Goal: Task Accomplishment & Management: Use online tool/utility

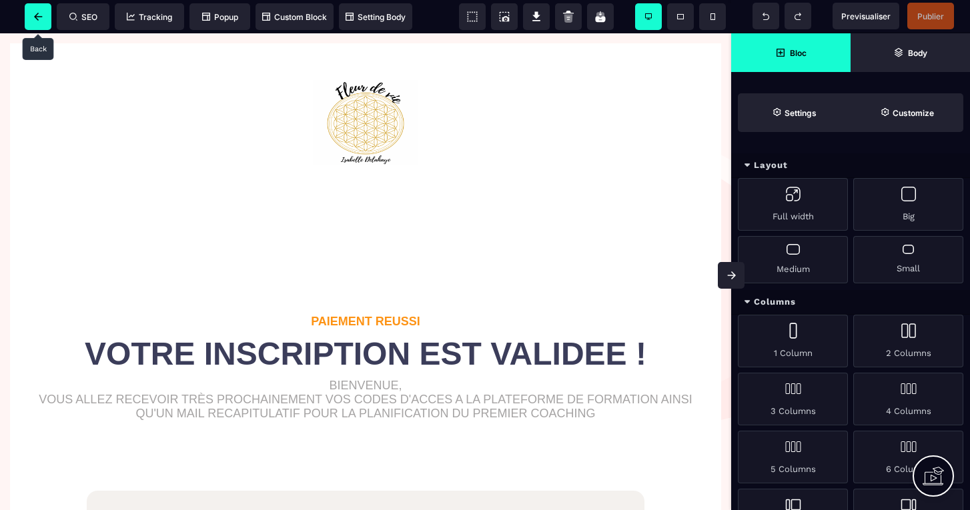
click at [35, 13] on icon at bounding box center [38, 17] width 9 height 8
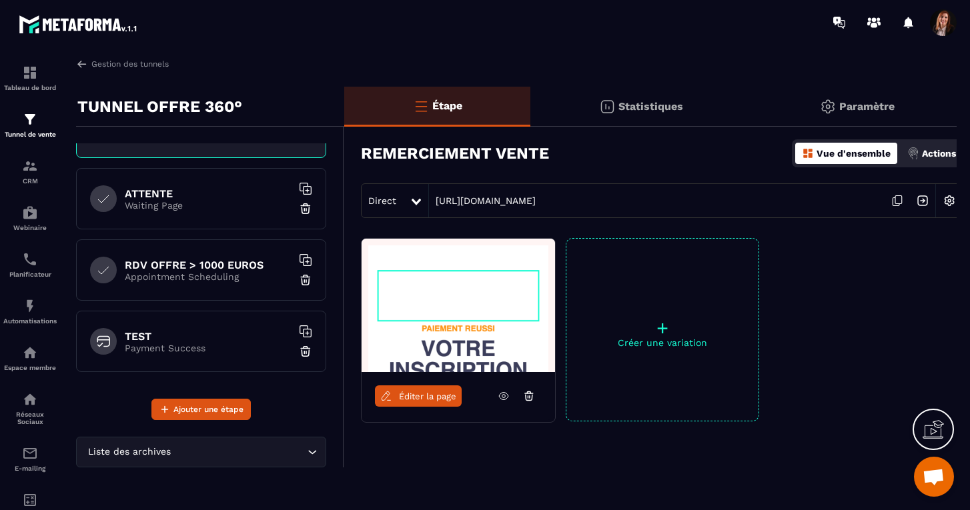
scroll to position [332, 0]
click at [234, 333] on h6 "TEST" at bounding box center [208, 336] width 167 height 13
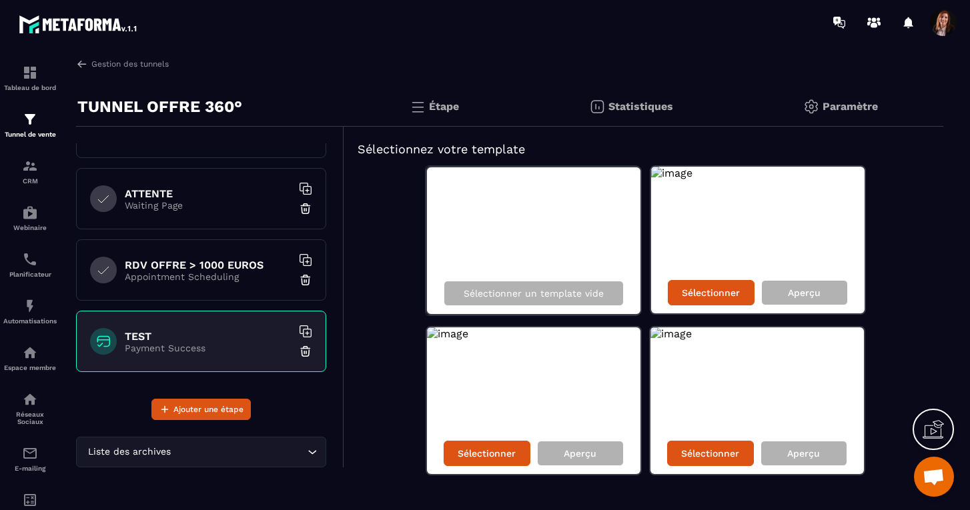
click at [304, 349] on img at bounding box center [305, 351] width 13 height 13
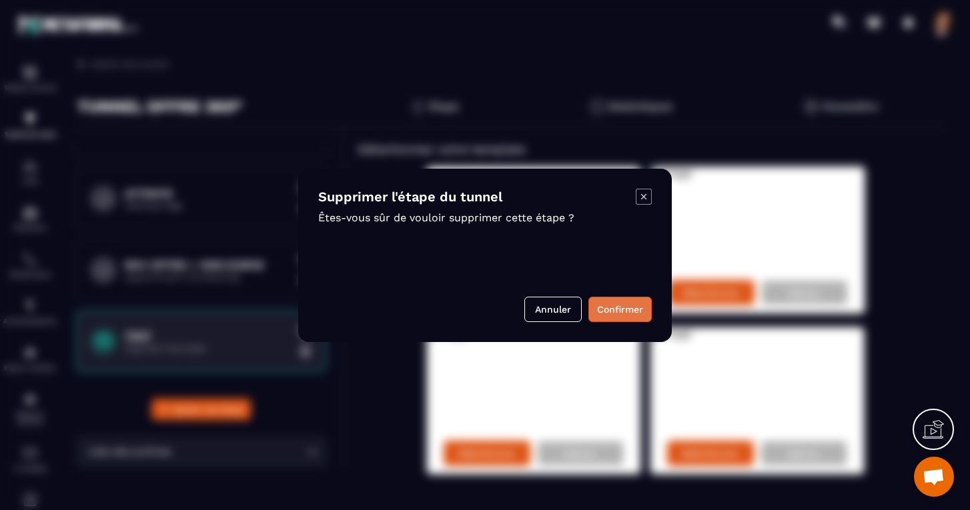
click at [638, 304] on button "Confirmer" at bounding box center [619, 309] width 63 height 25
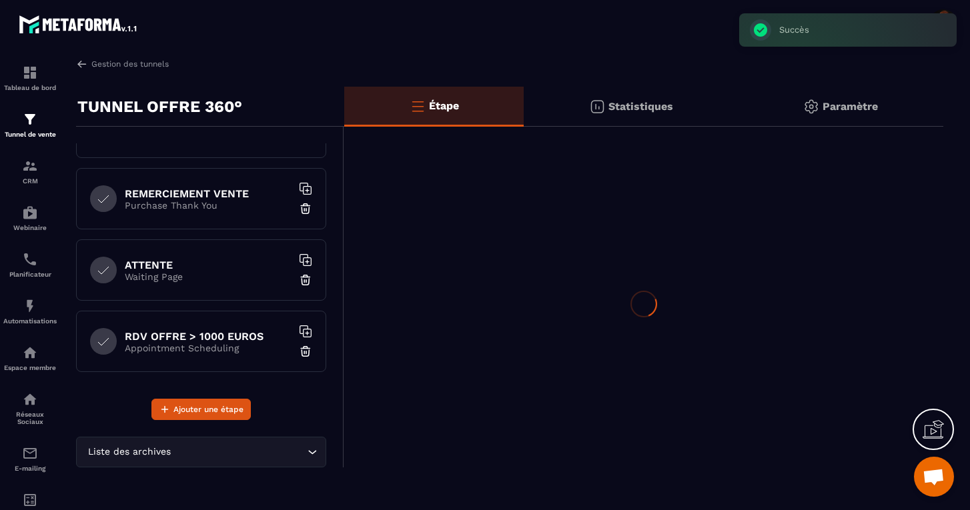
scroll to position [261, 0]
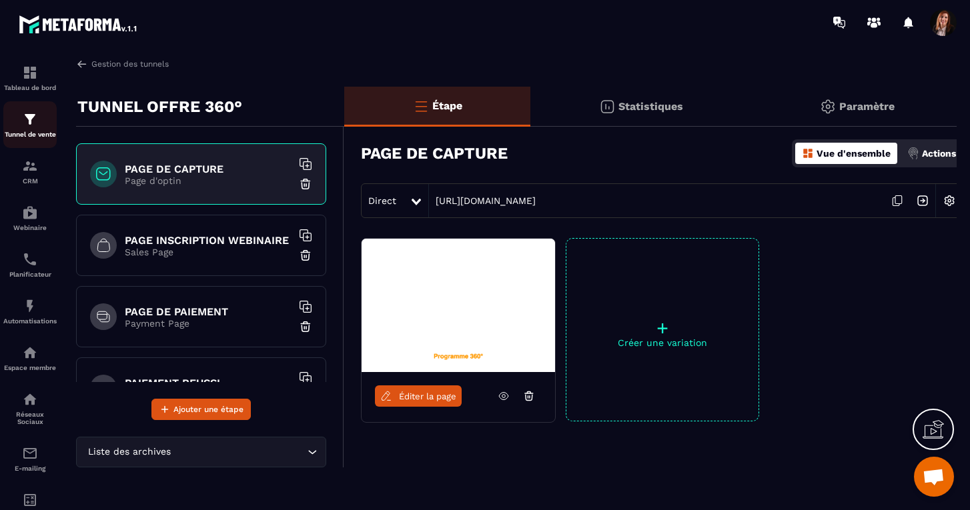
click at [34, 121] on img at bounding box center [30, 119] width 16 height 16
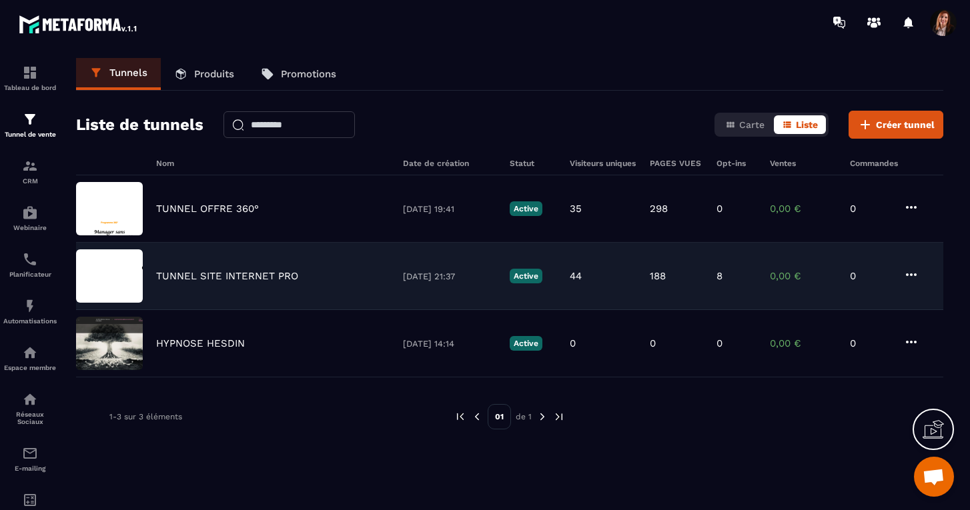
click at [223, 274] on p "TUNNEL SITE INTERNET PRO" at bounding box center [227, 276] width 142 height 12
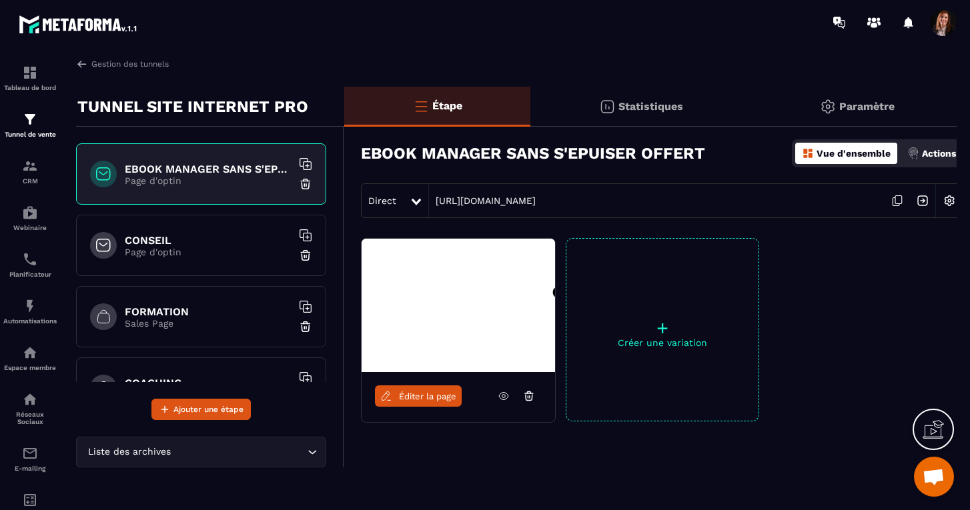
click at [238, 174] on h6 "EBOOK MANAGER SANS S'EPUISER OFFERT" at bounding box center [208, 169] width 167 height 13
click at [896, 199] on icon at bounding box center [896, 200] width 25 height 25
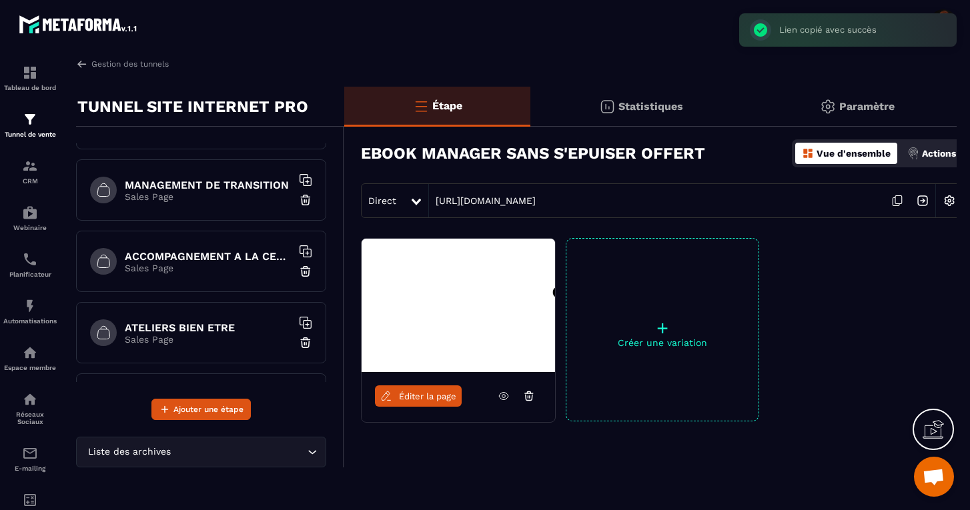
scroll to position [268, 0]
click at [225, 185] on h6 "MANAGEMENT DE TRANSITION" at bounding box center [208, 186] width 167 height 13
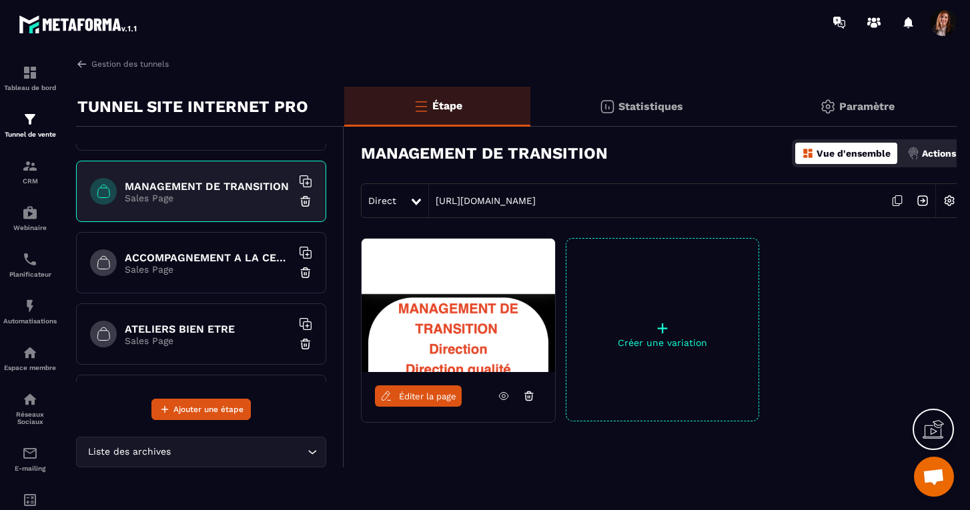
click at [422, 394] on span "Éditer la page" at bounding box center [427, 397] width 57 height 10
